Goal: Task Accomplishment & Management: Use online tool/utility

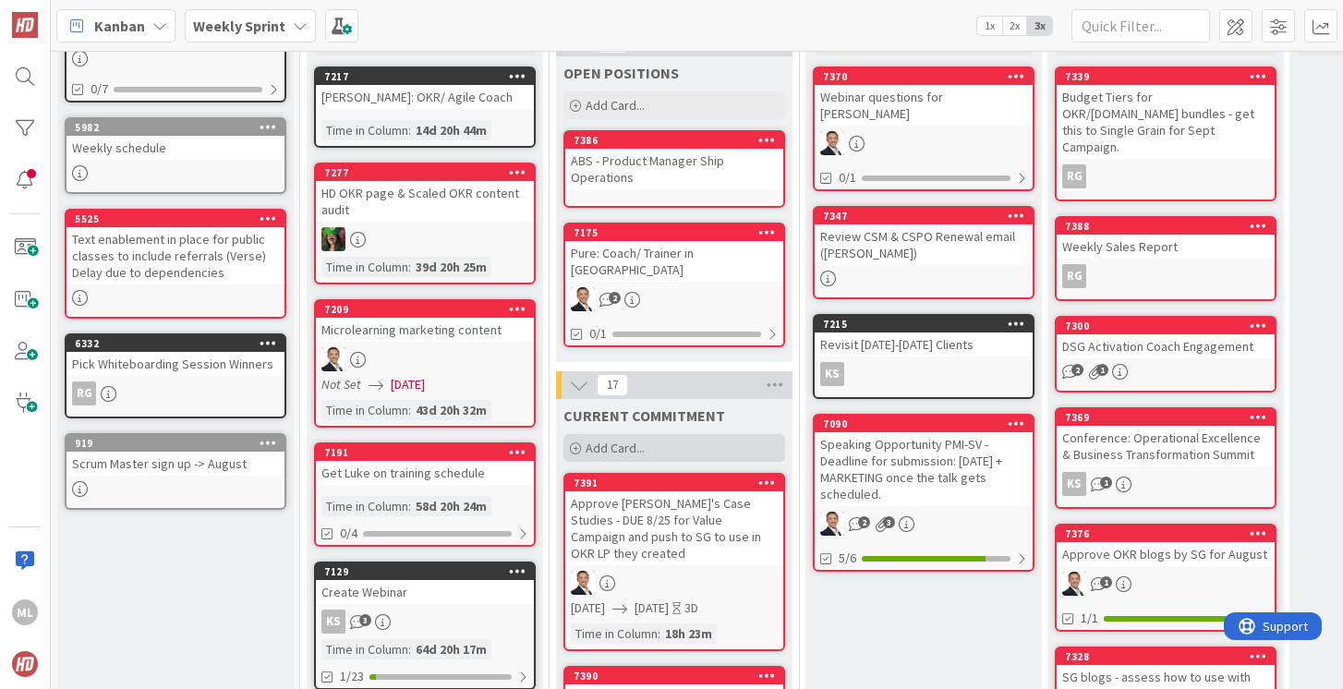
click at [619, 440] on span "Add Card..." at bounding box center [615, 448] width 59 height 17
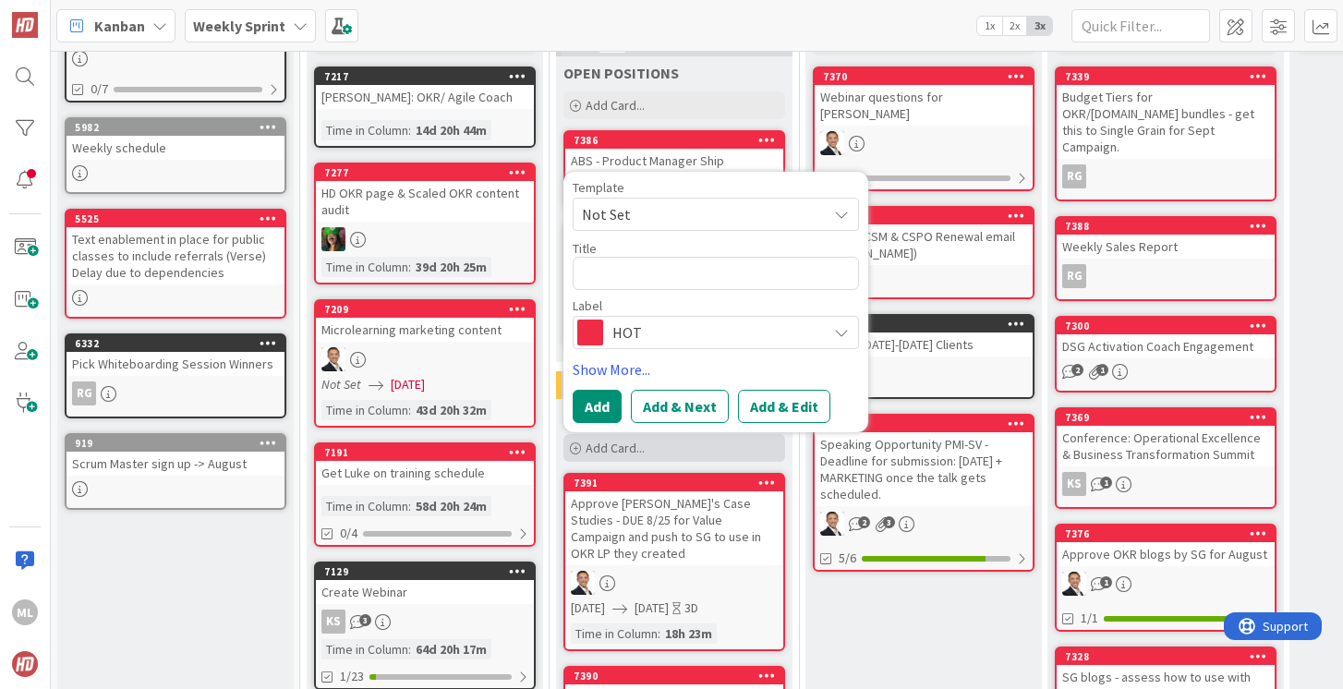
type textarea "x"
type textarea "K"
type textarea "x"
type textarea "Ke"
type textarea "x"
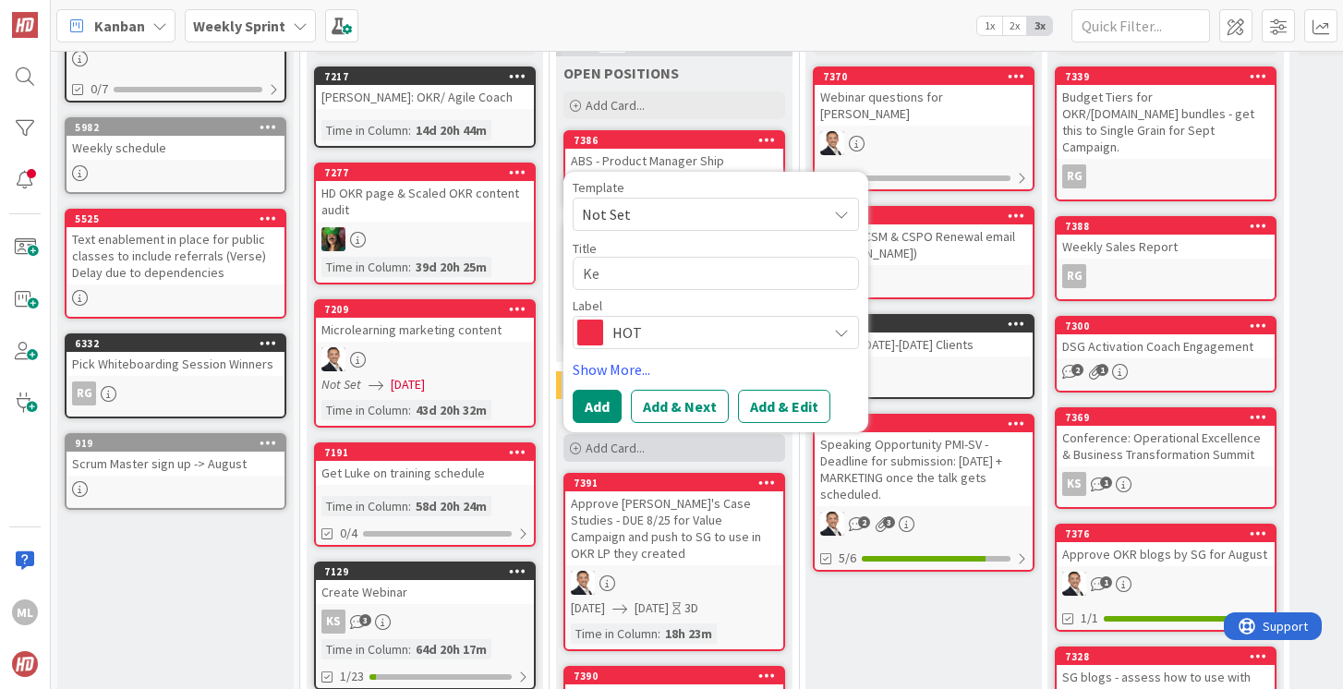
type textarea "Kel"
type textarea "x"
type textarea "[PERSON_NAME]"
type textarea "x"
type textarea "Kel"
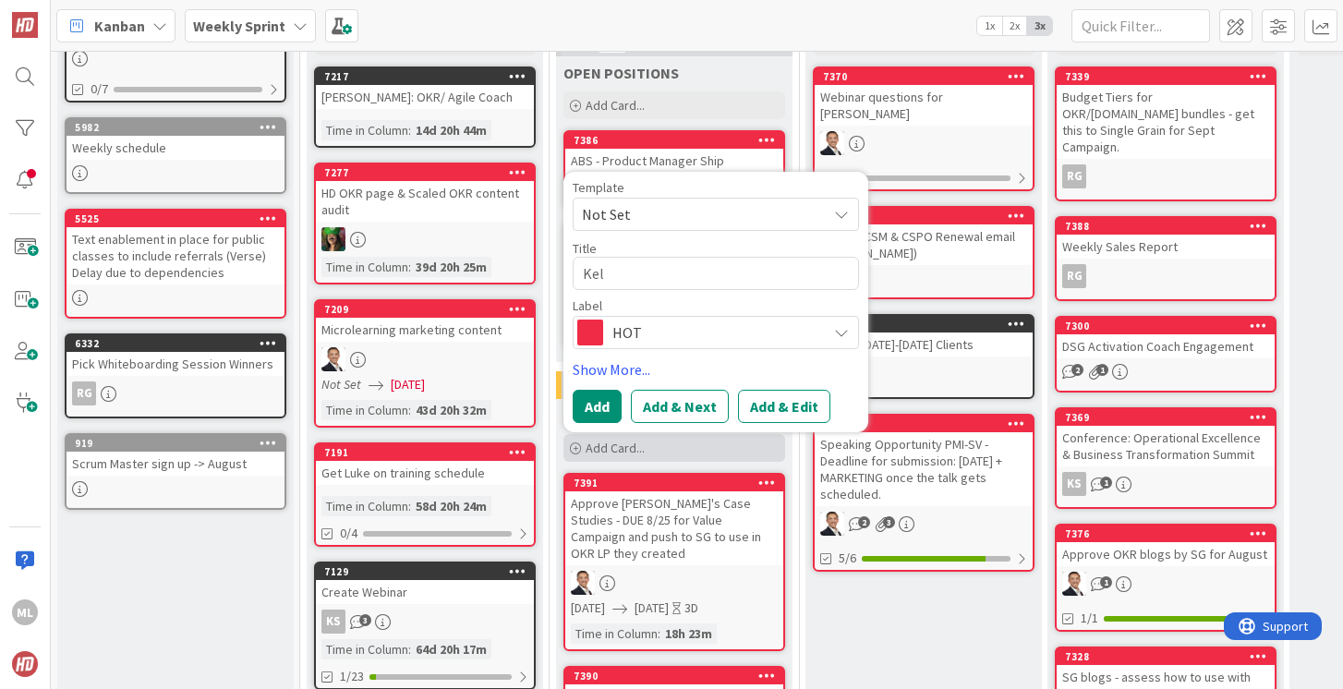
type textarea "x"
type textarea "Ke"
type textarea "x"
type textarea "K"
type textarea "x"
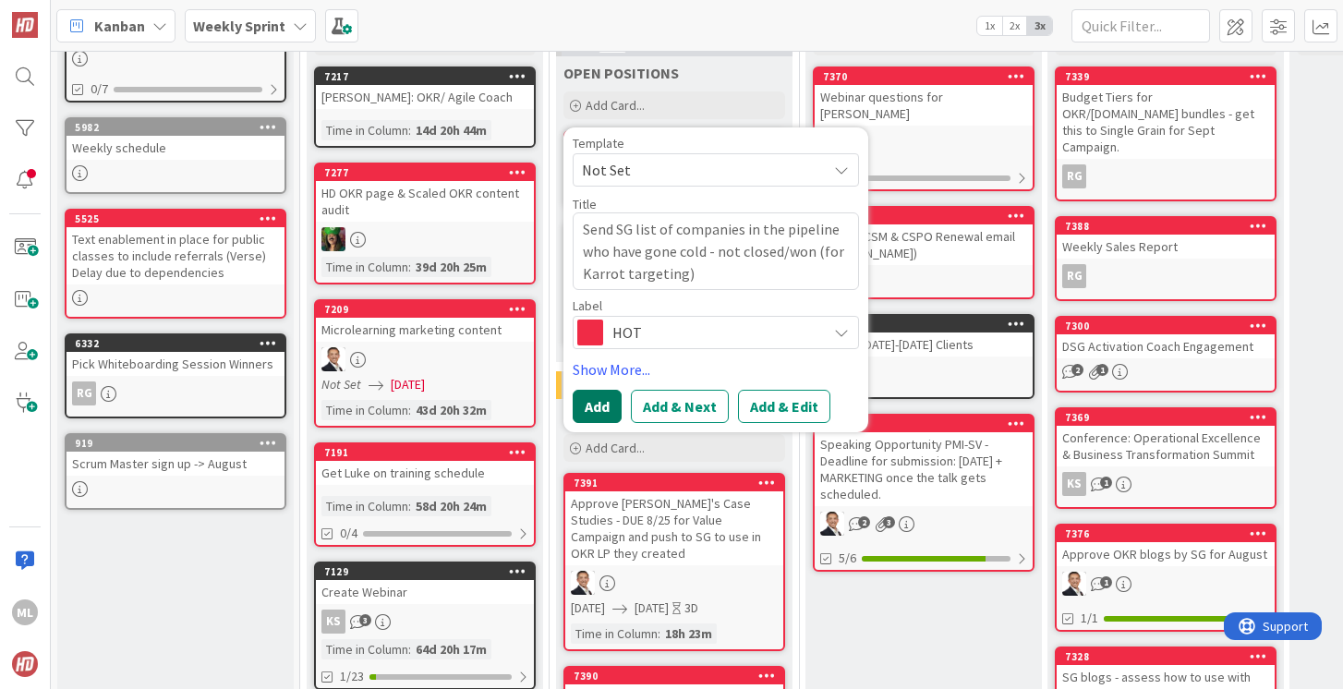
type textarea "Send SG list of companies in the pipeline who have gone cold - not closed/won (…"
click at [594, 391] on button "Add" at bounding box center [597, 406] width 49 height 33
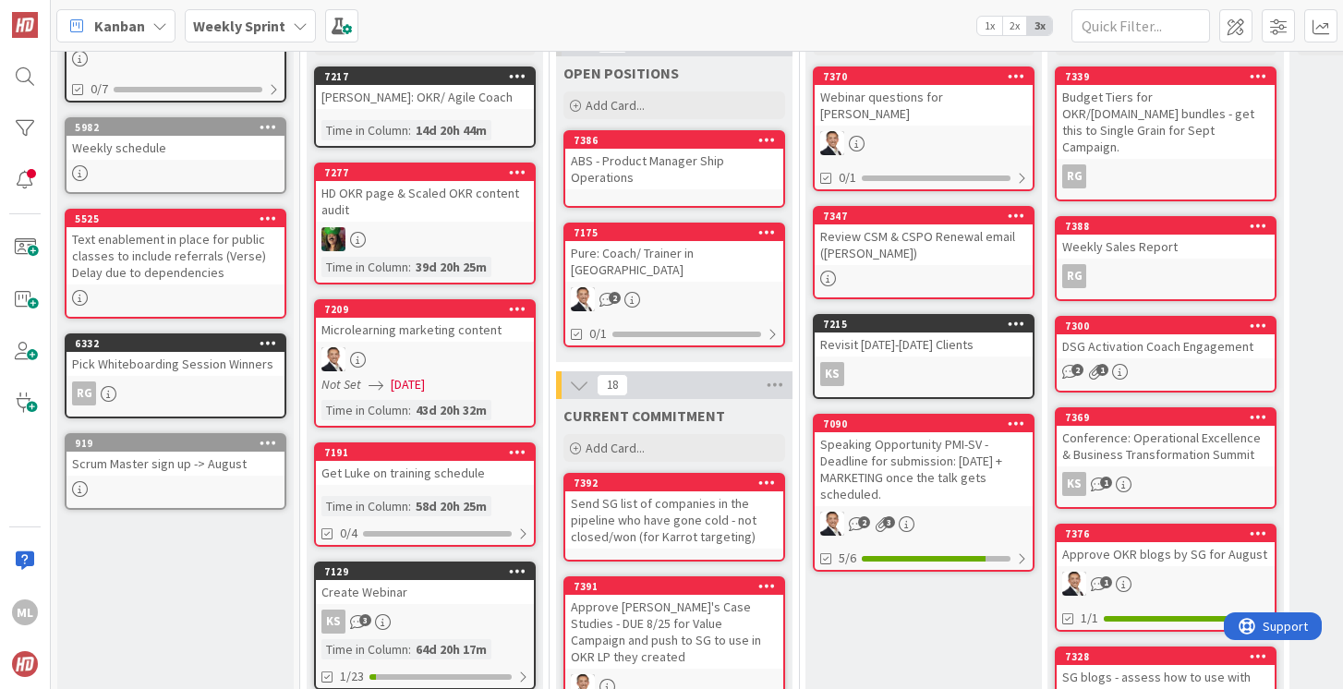
click at [628, 495] on div "Send SG list of companies in the pipeline who have gone cold - not closed/won (…" at bounding box center [674, 519] width 218 height 57
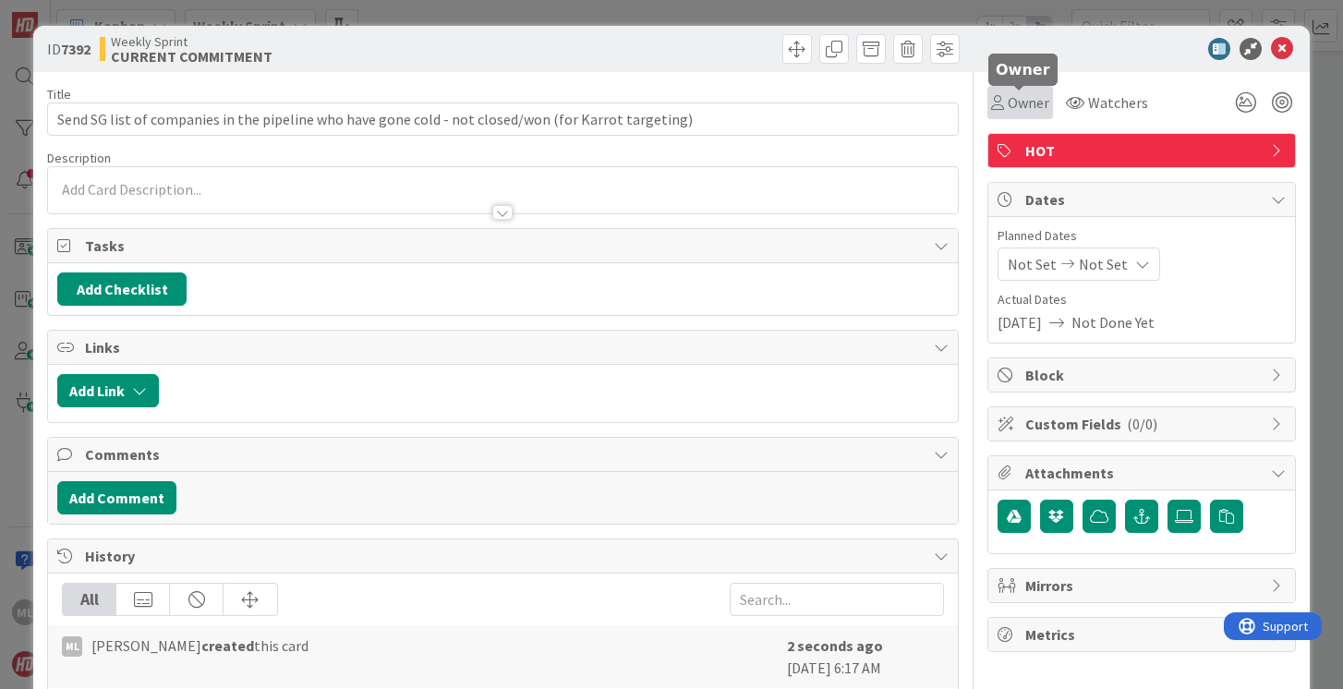
click at [1020, 105] on span "Owner" at bounding box center [1029, 102] width 42 height 22
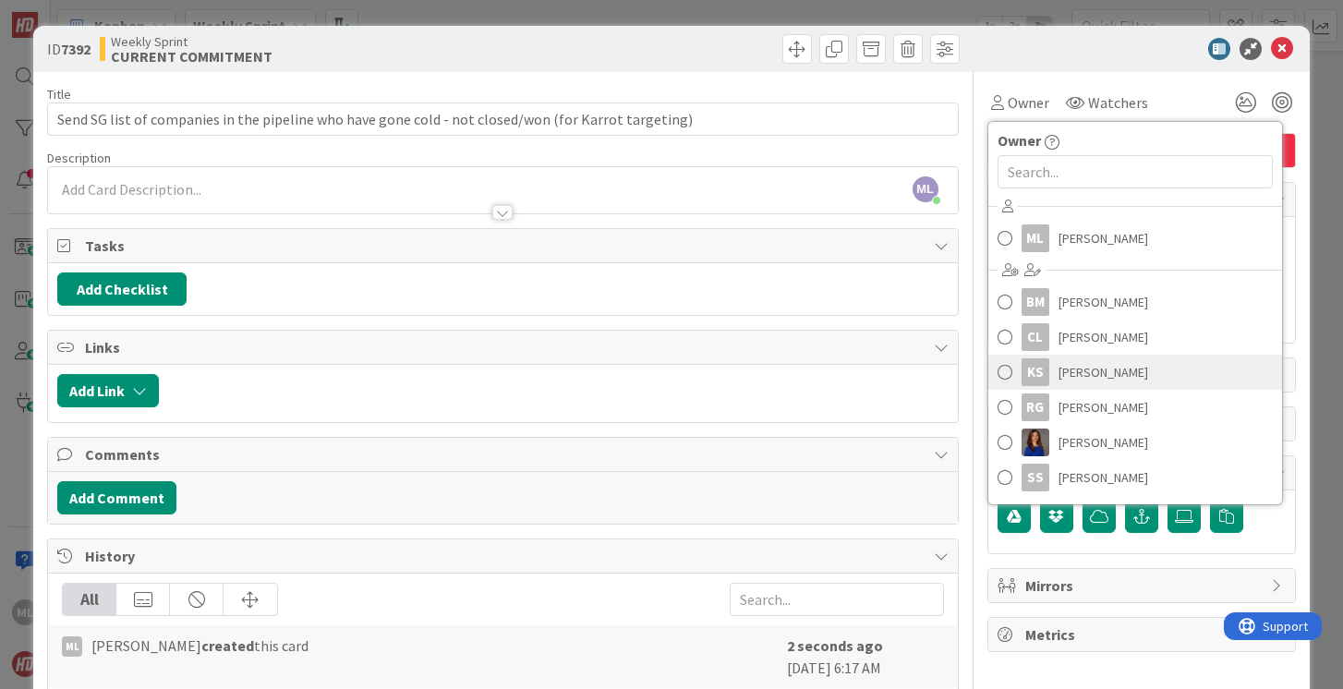
click at [1076, 363] on span "[PERSON_NAME]" at bounding box center [1104, 372] width 90 height 28
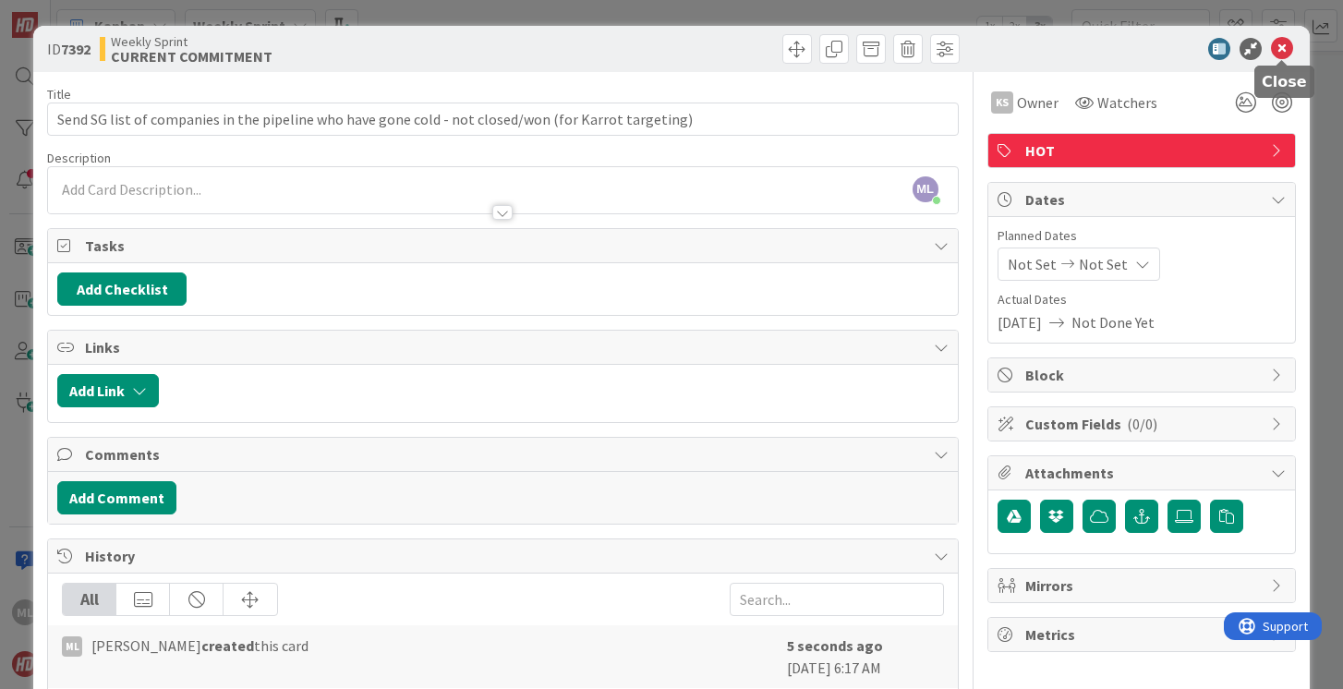
click at [1282, 50] on icon at bounding box center [1282, 49] width 22 height 22
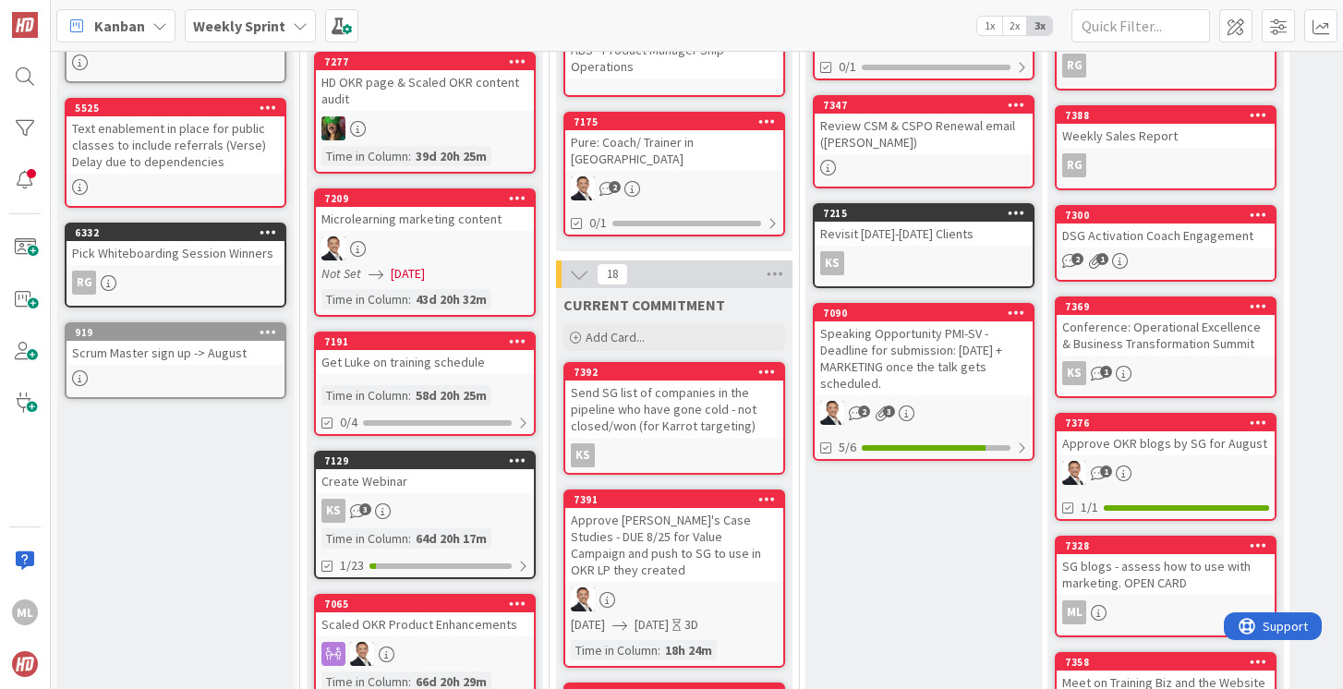
scroll to position [270, 0]
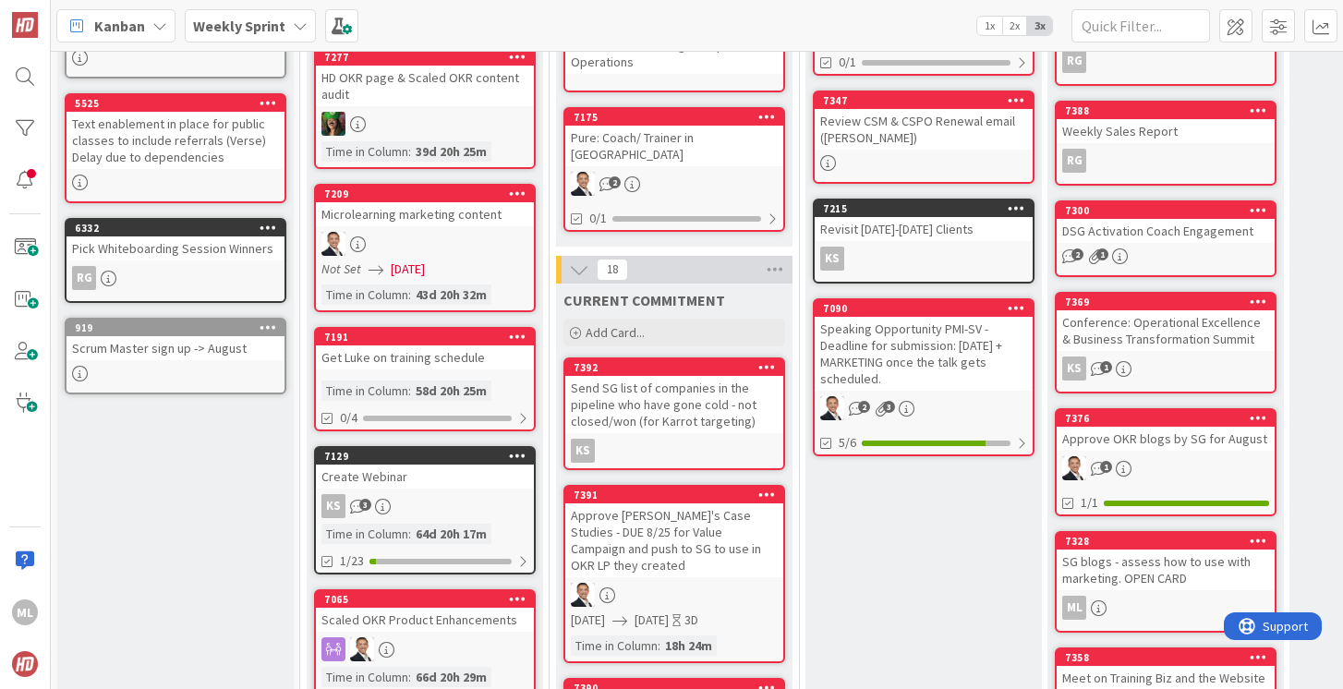
click at [646, 402] on div "Send SG list of companies in the pipeline who have gone cold - not closed/won (…" at bounding box center [674, 404] width 218 height 57
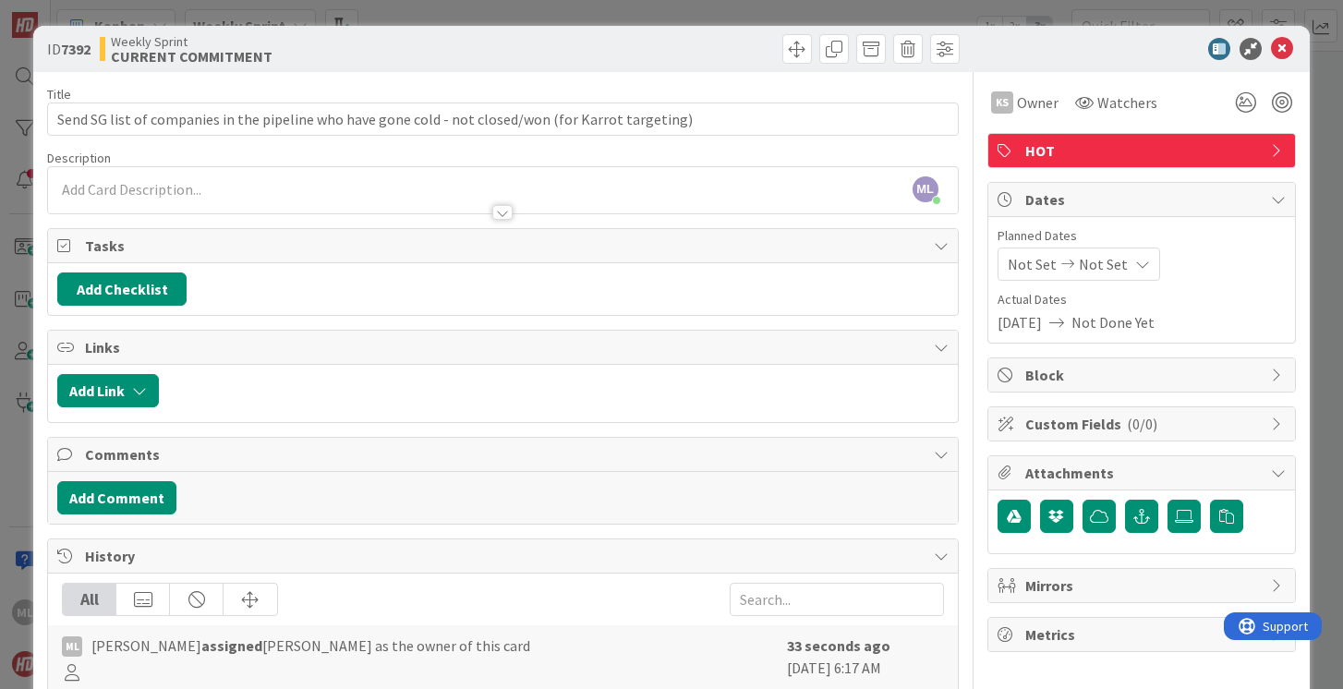
click at [1093, 264] on span "Not Set" at bounding box center [1103, 264] width 49 height 22
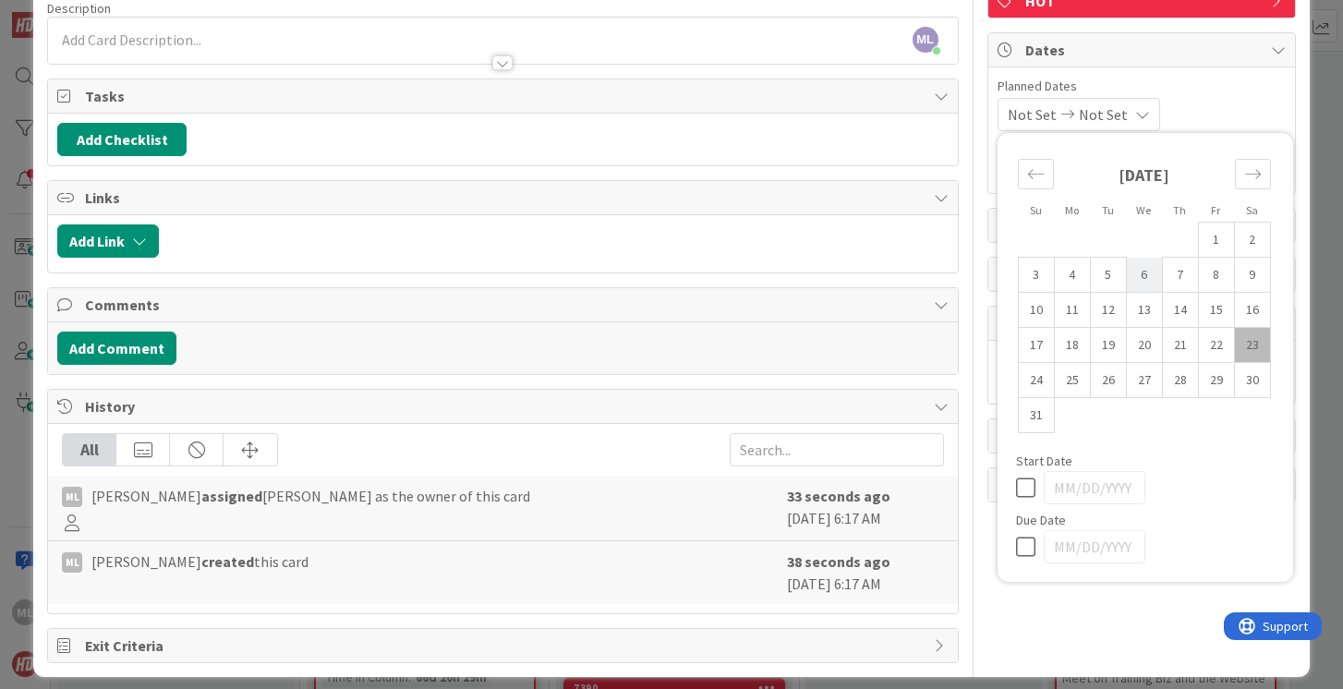
scroll to position [151, 0]
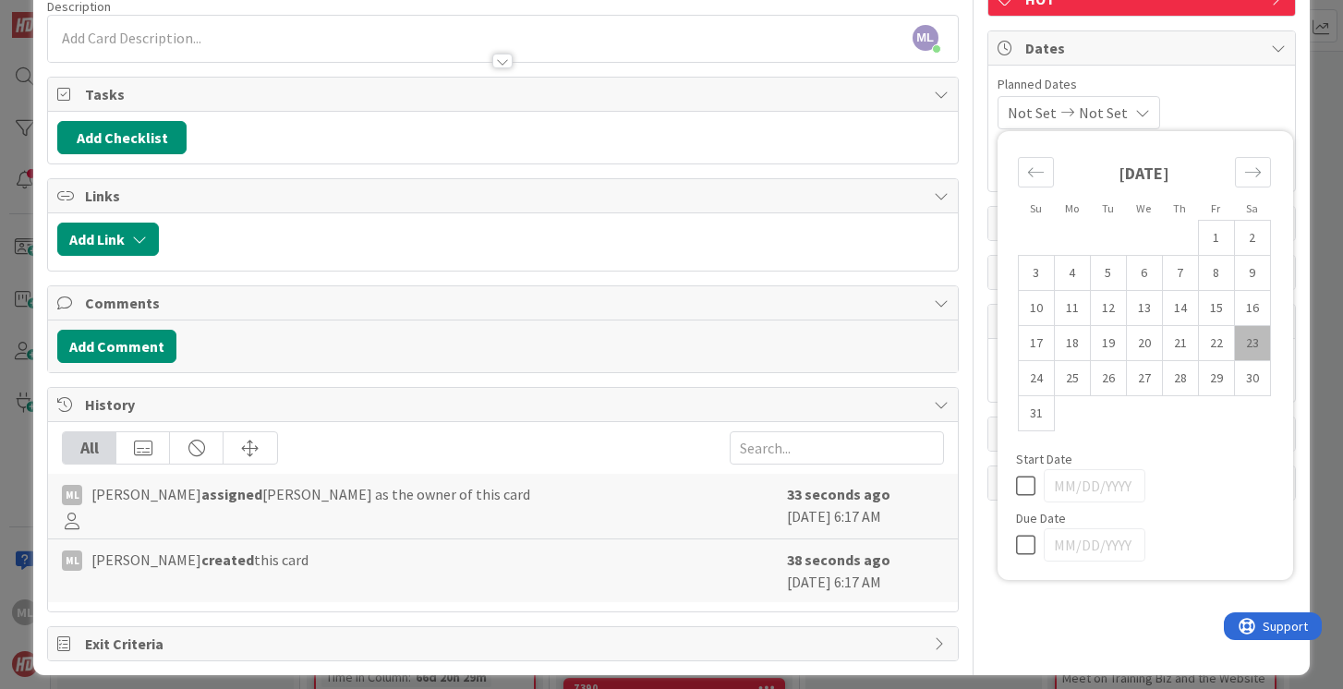
click at [1024, 542] on icon at bounding box center [1030, 545] width 28 height 22
type input "[DATE]"
click at [1149, 382] on td "27" at bounding box center [1144, 378] width 36 height 35
type input "[DATE]"
click at [1239, 343] on td "23" at bounding box center [1252, 343] width 36 height 35
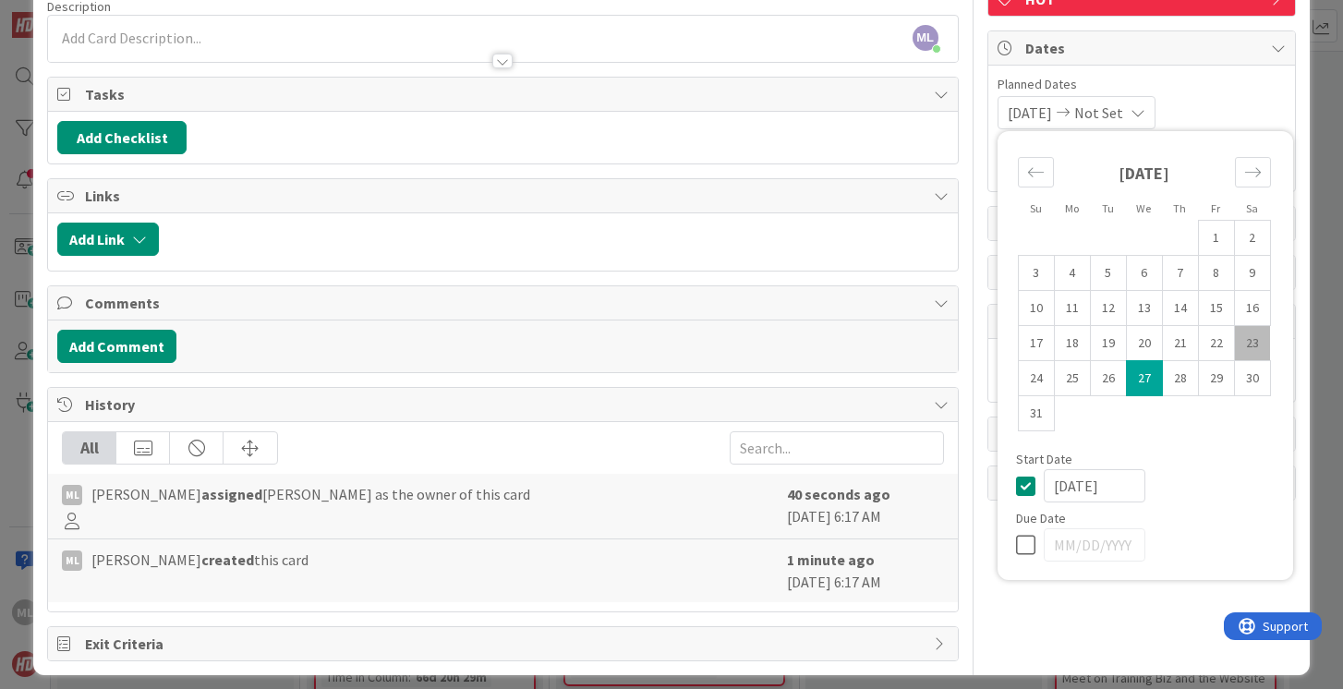
type input "[DATE]"
click at [1023, 542] on icon at bounding box center [1030, 545] width 28 height 22
click at [1106, 378] on td "26" at bounding box center [1108, 378] width 36 height 35
type input "[DATE]"
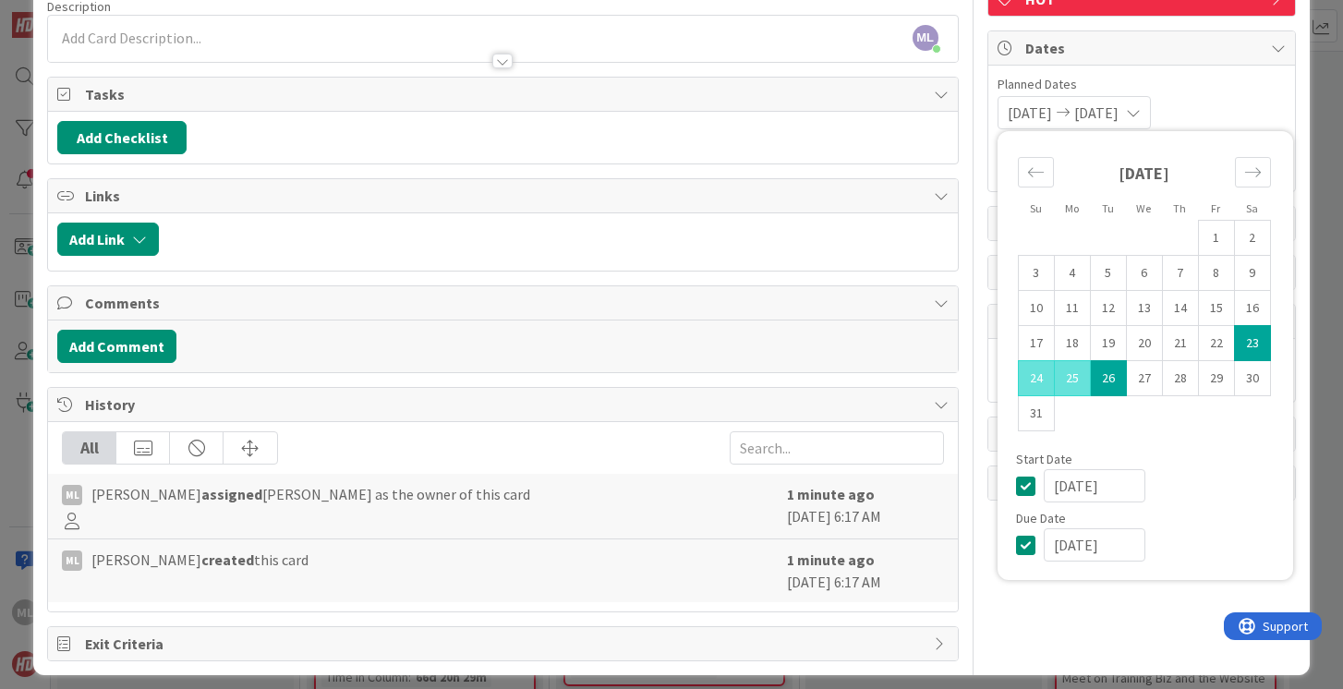
scroll to position [0, 0]
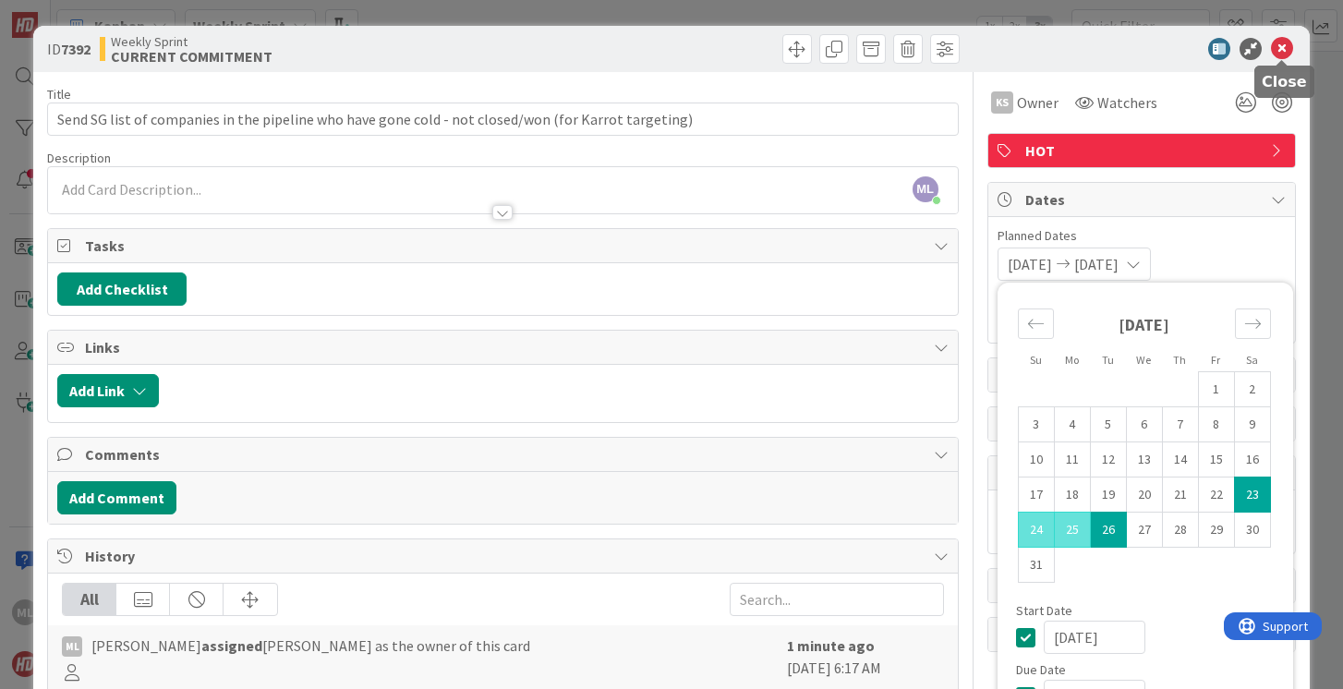
click at [1286, 44] on icon at bounding box center [1282, 49] width 22 height 22
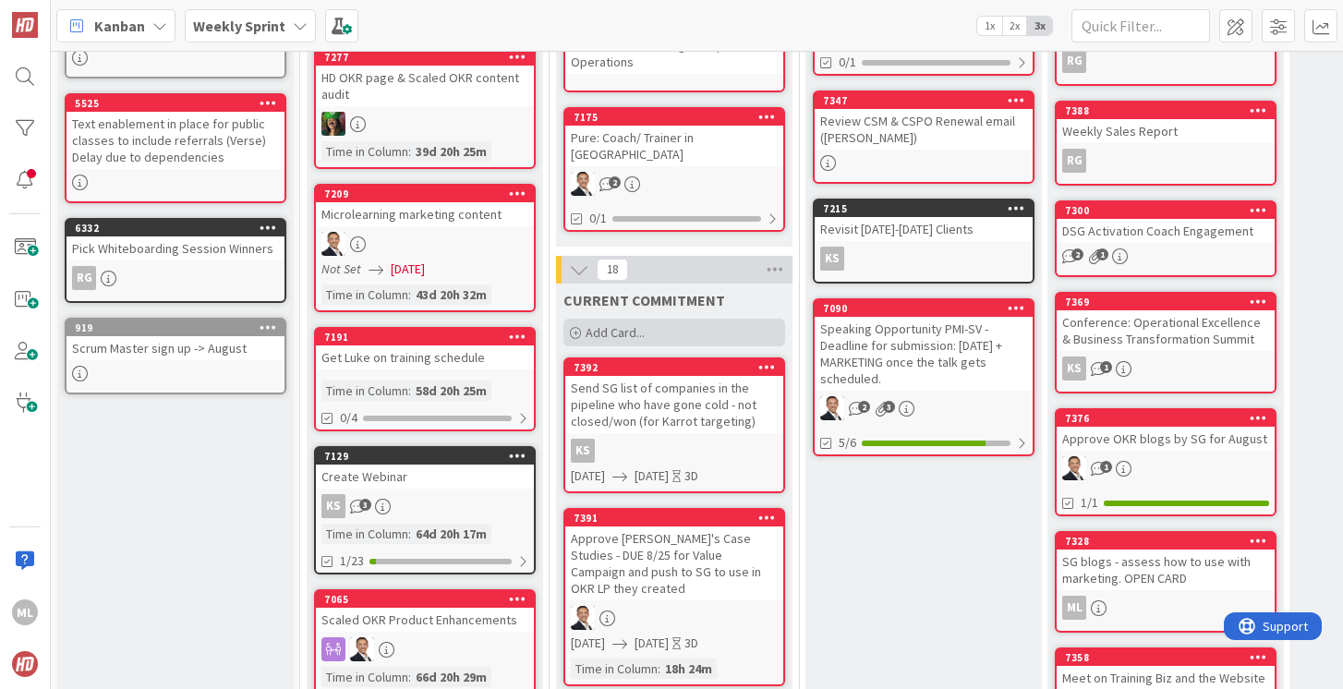
click at [607, 324] on span "Add Card..." at bounding box center [615, 332] width 59 height 17
